Goal: Find specific page/section: Find specific page/section

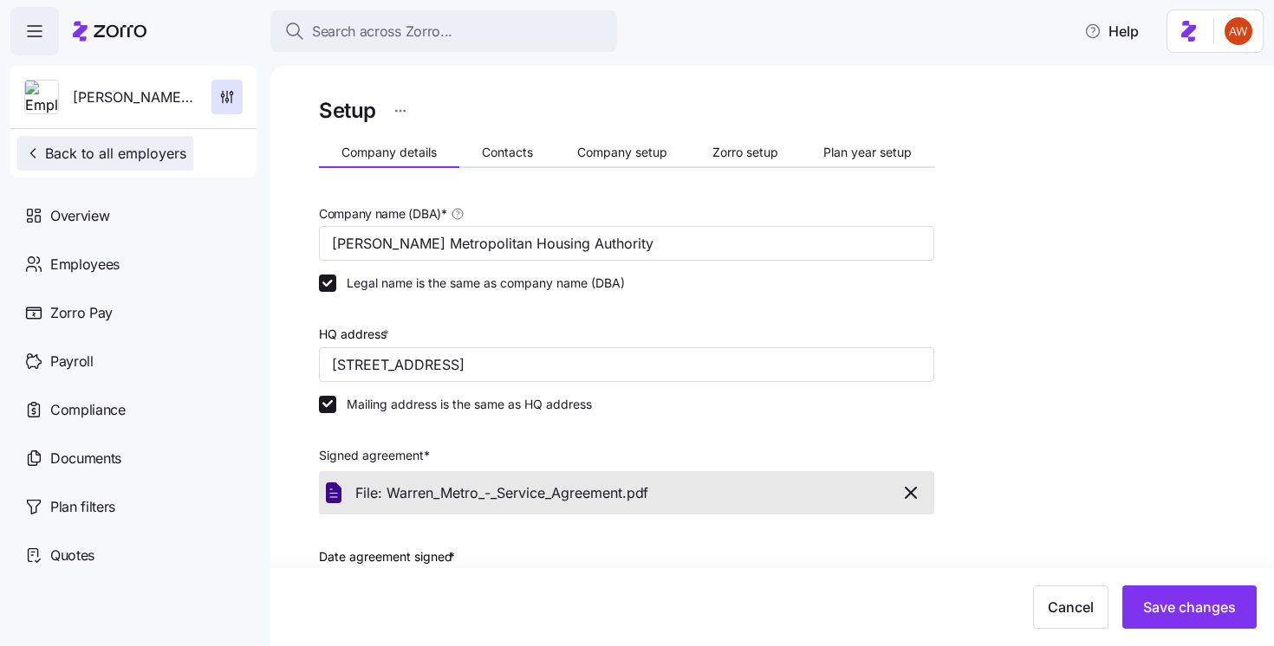
scroll to position [463, 0]
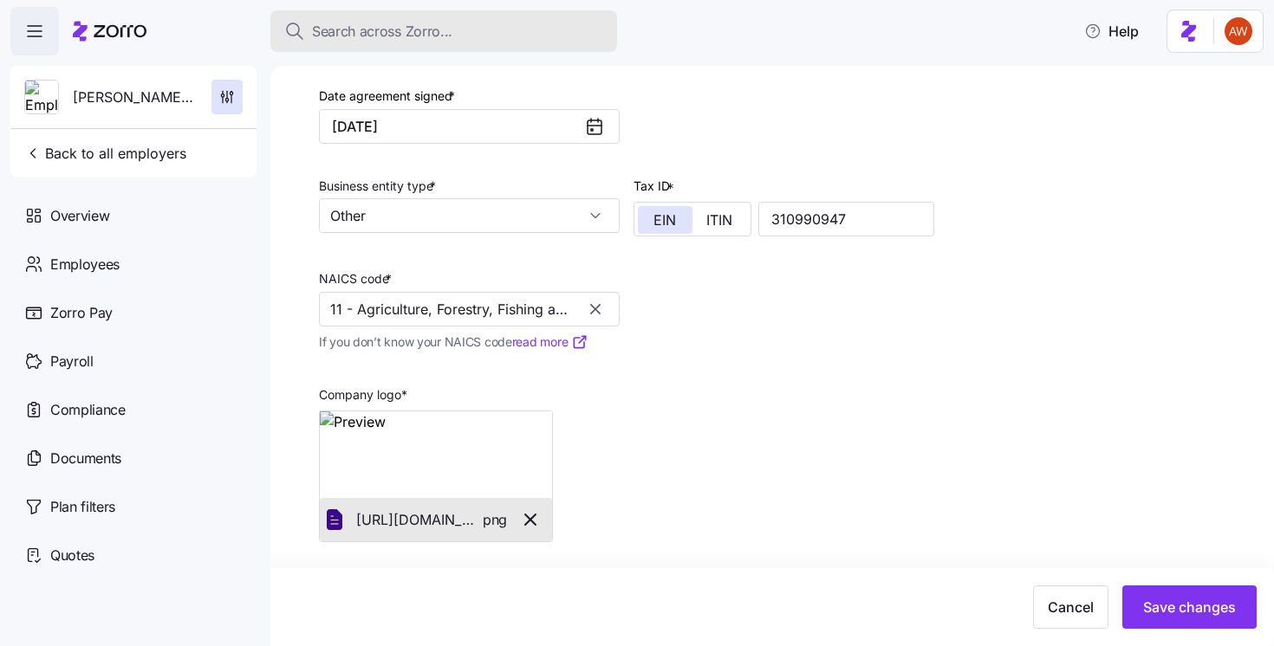
click at [144, 141] on button "Back to all employers" at bounding box center [105, 153] width 176 height 35
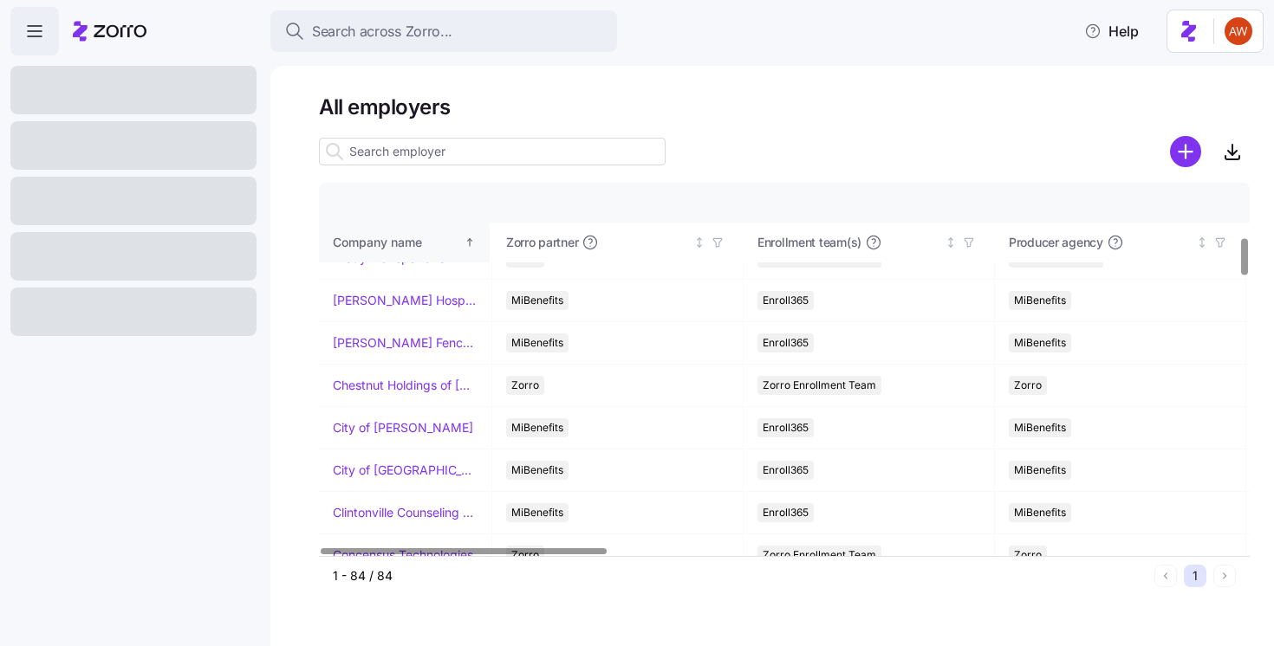
scroll to position [704, 0]
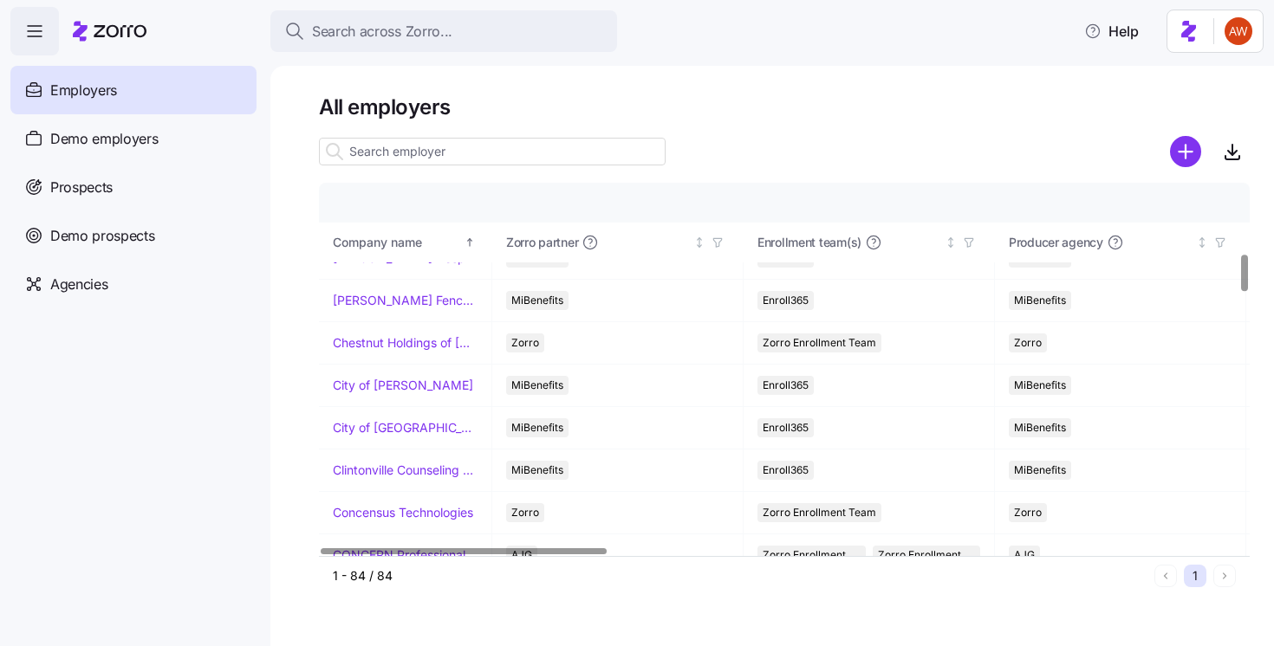
click at [431, 149] on input at bounding box center [492, 152] width 347 height 28
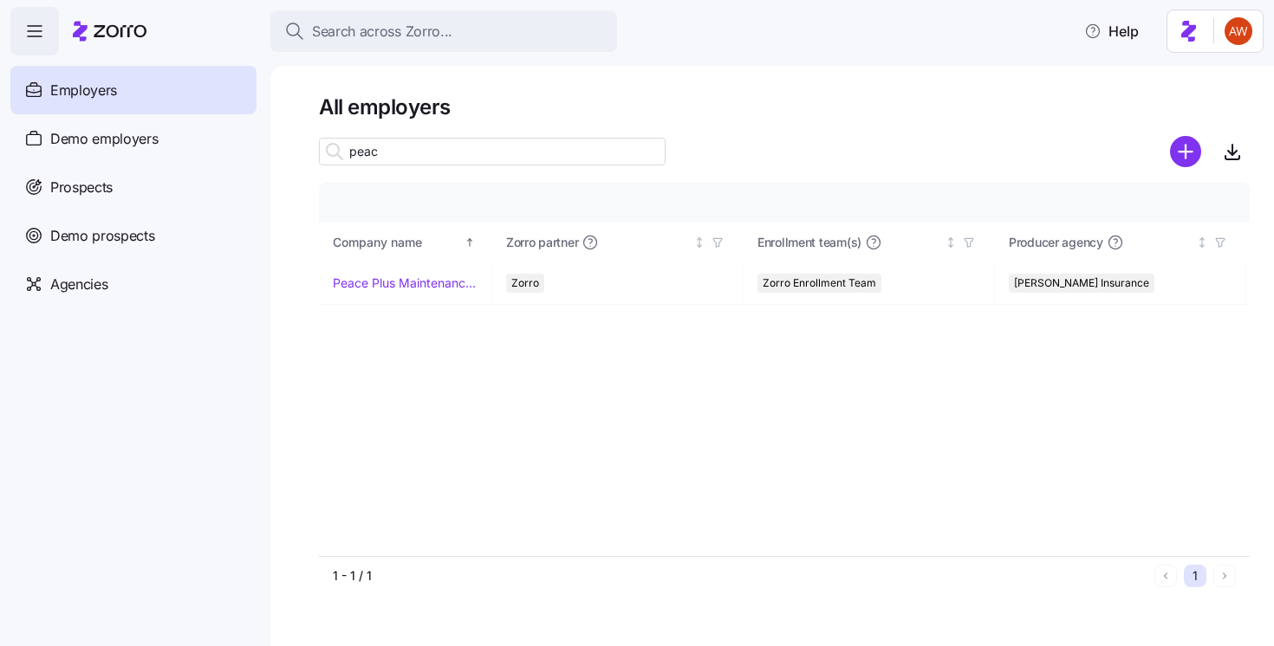
scroll to position [0, 0]
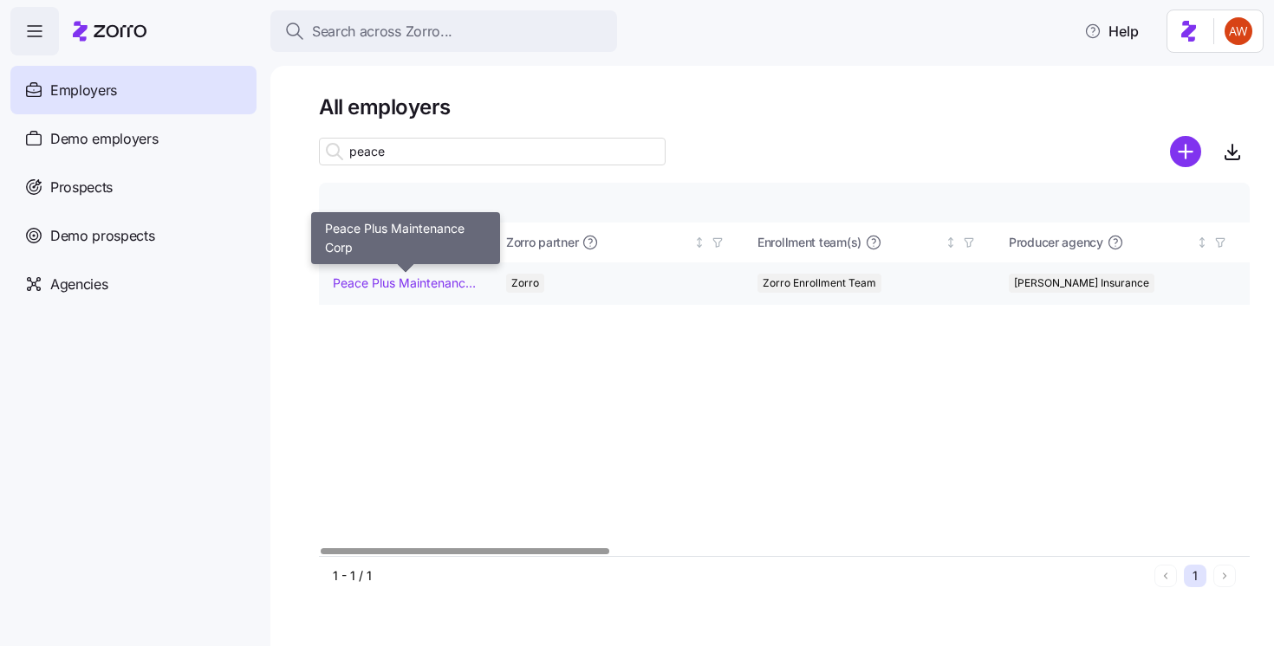
type input "peace"
click at [400, 283] on link "Peace Plus Maintenance Corp" at bounding box center [405, 283] width 145 height 17
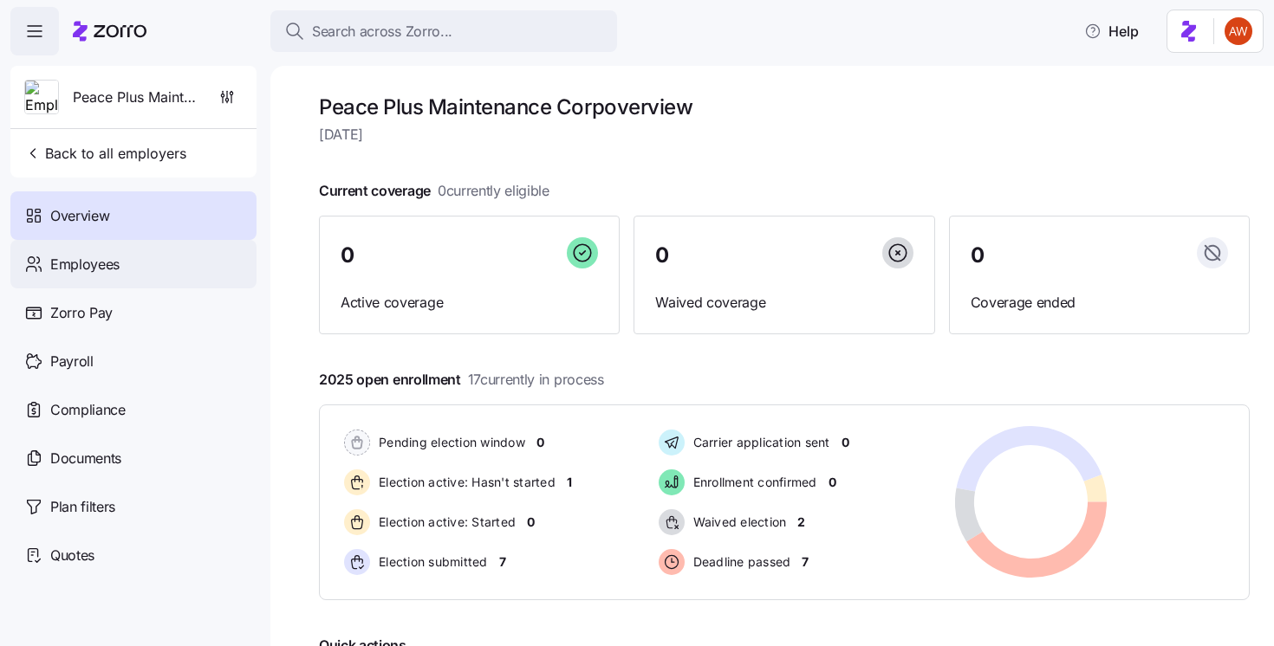
click at [140, 259] on div "Employees" at bounding box center [133, 264] width 246 height 49
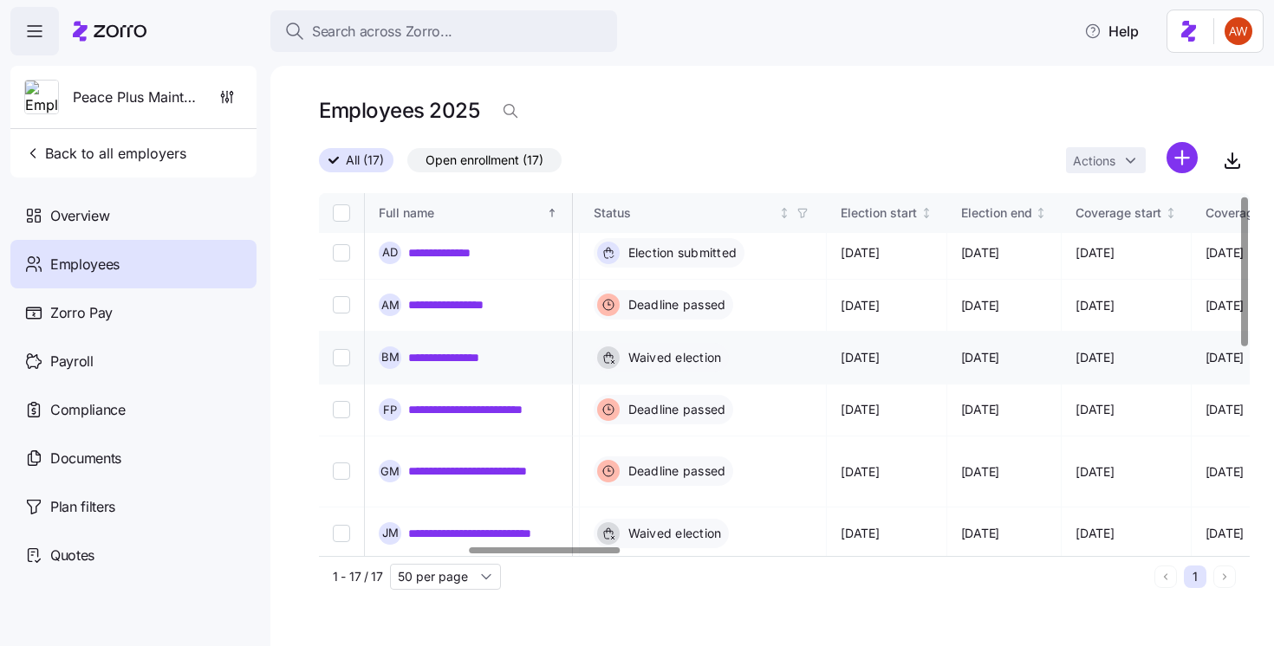
scroll to position [0, 919]
